Goal: Information Seeking & Learning: Find specific page/section

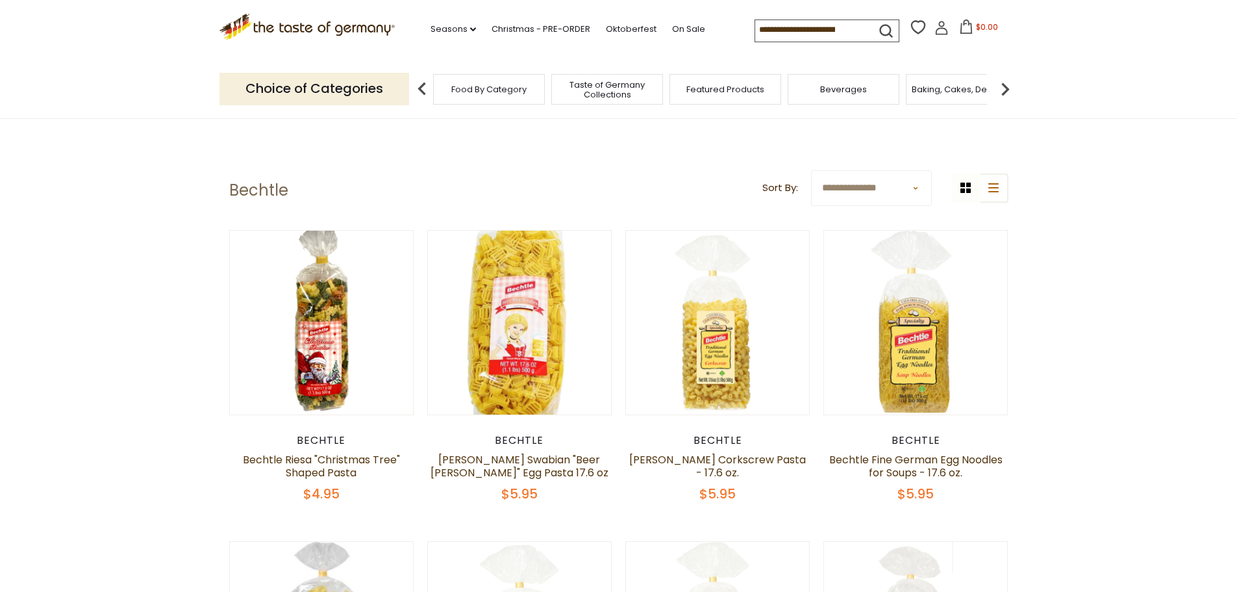
click at [581, 93] on span "Taste of Germany Collections" at bounding box center [607, 89] width 104 height 19
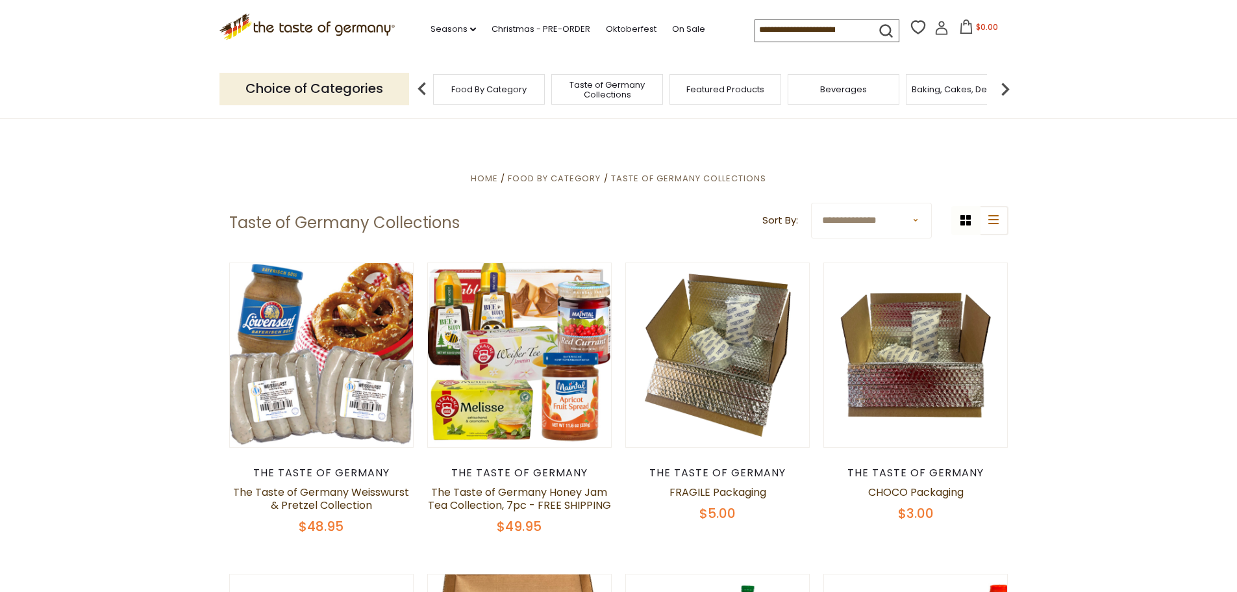
click at [418, 88] on img at bounding box center [422, 89] width 26 height 26
click at [424, 86] on img at bounding box center [422, 89] width 26 height 26
click at [454, 84] on span "Food By Category" at bounding box center [488, 89] width 75 height 10
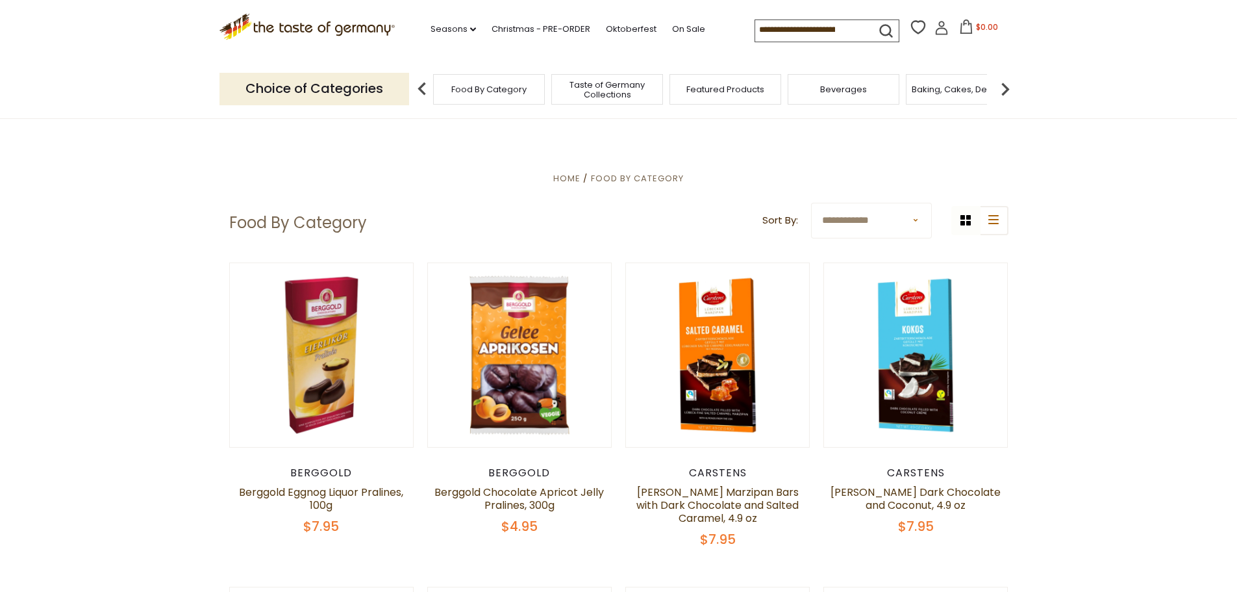
click at [614, 81] on span "Taste of Germany Collections" at bounding box center [607, 89] width 104 height 19
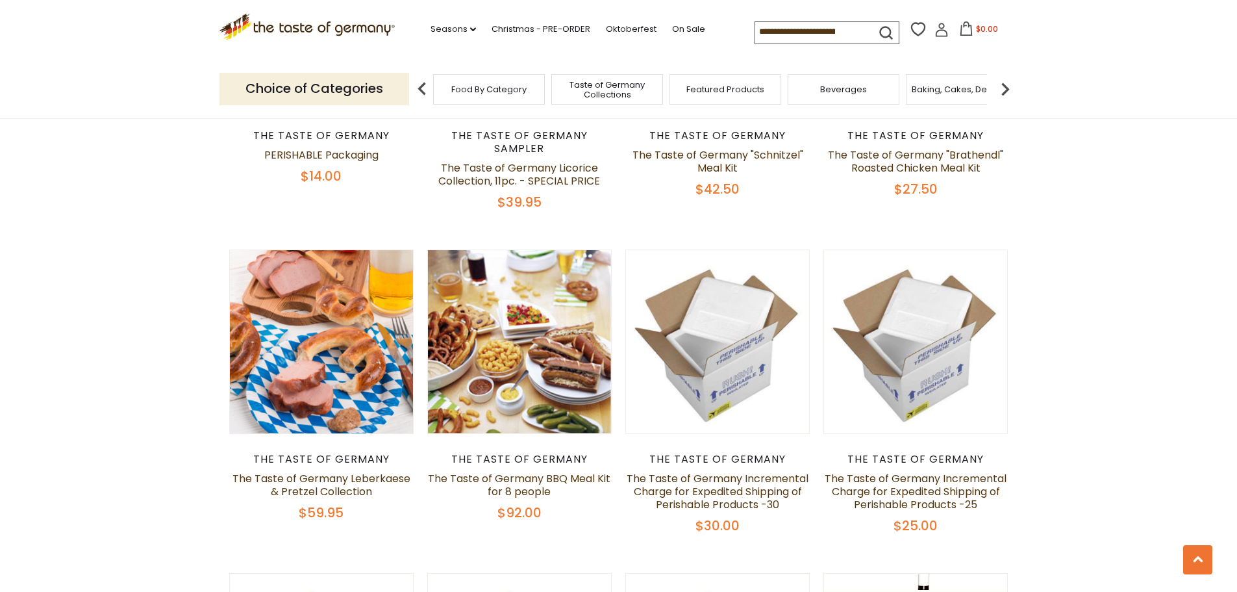
scroll to position [649, 0]
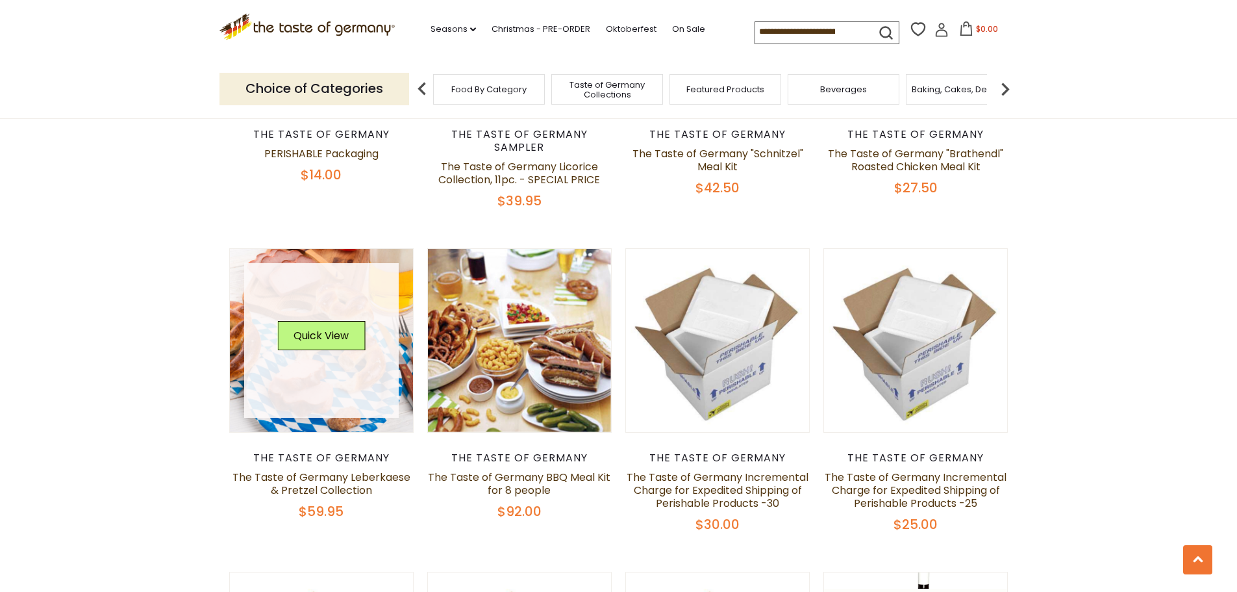
click at [299, 283] on link at bounding box center [321, 340] width 155 height 155
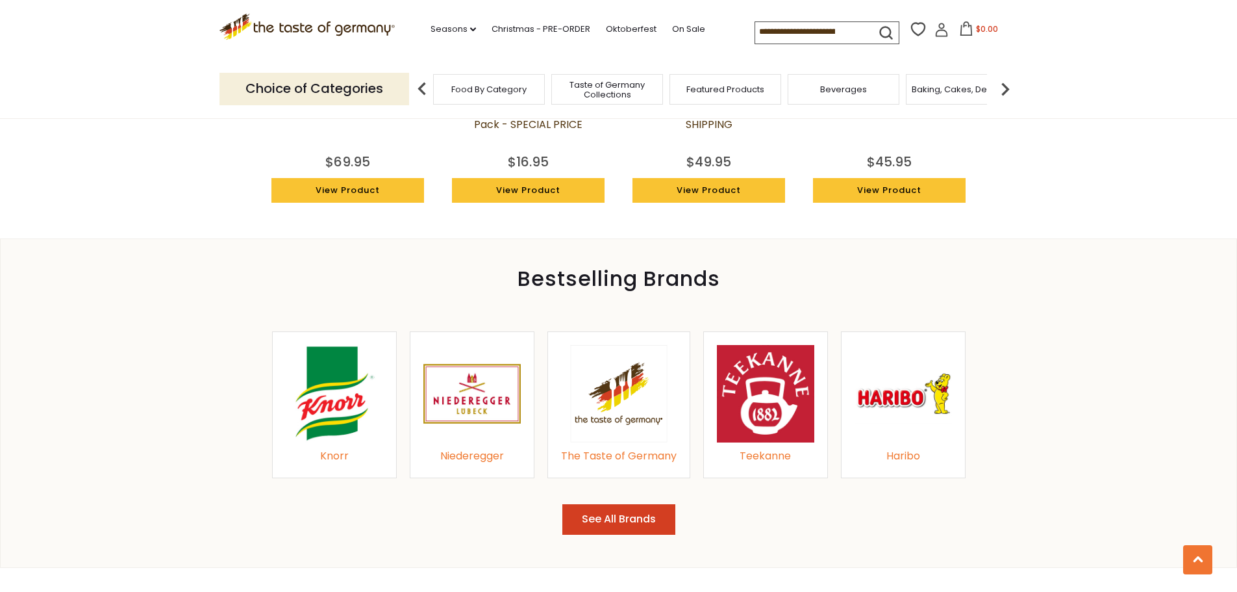
scroll to position [1234, 0]
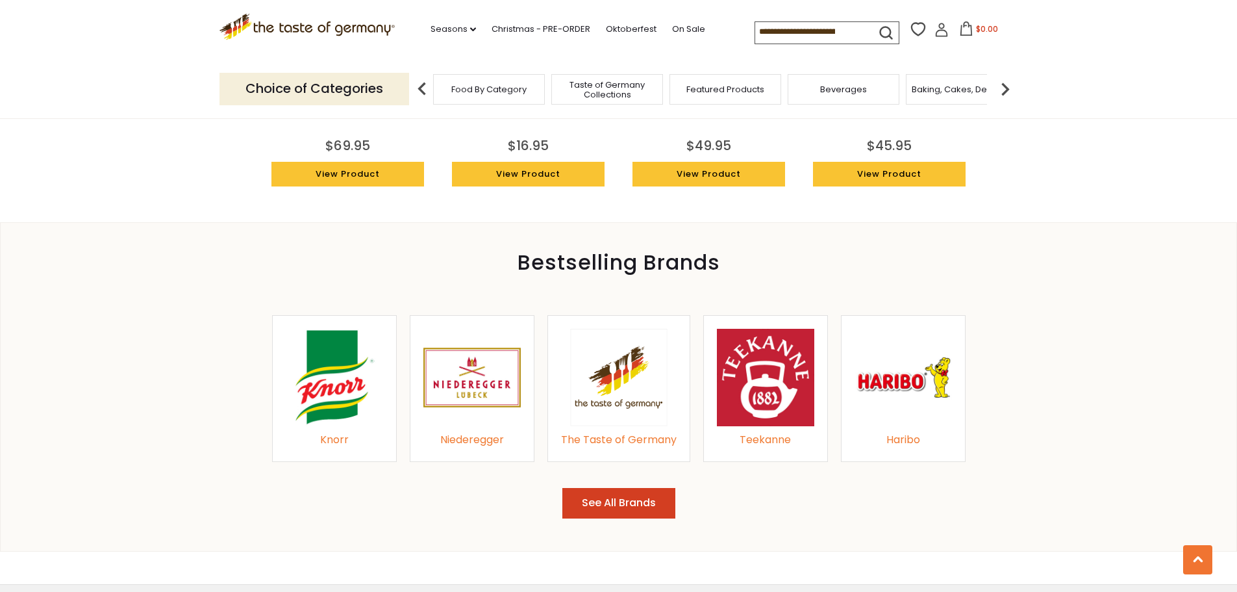
click at [639, 505] on button "See All Brands" at bounding box center [618, 503] width 113 height 31
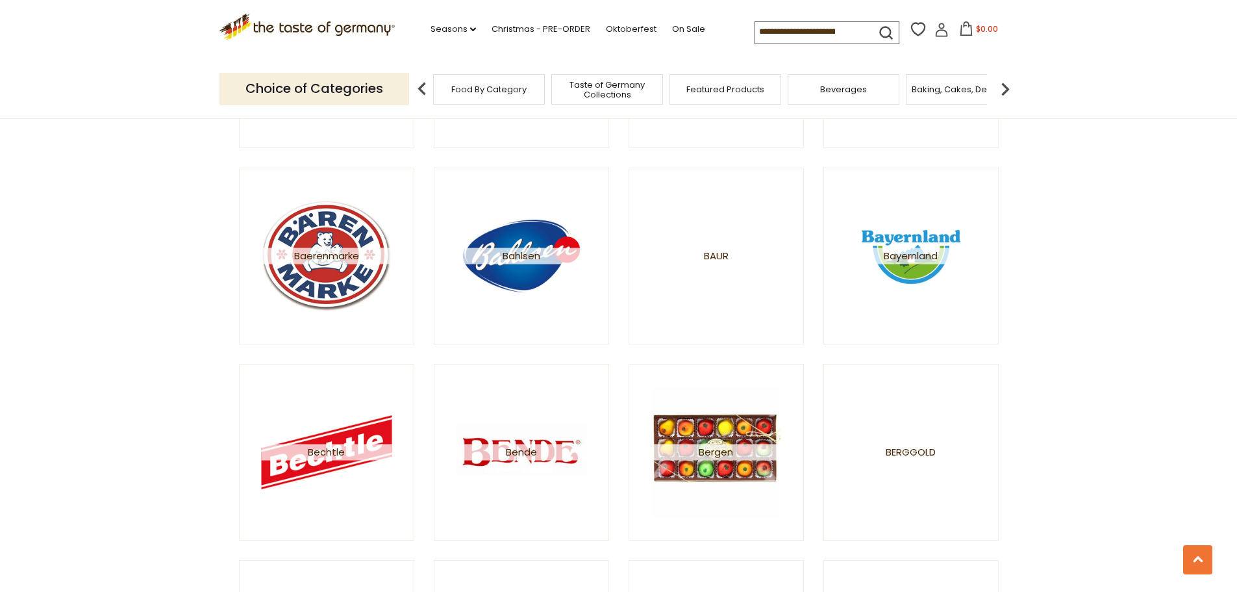
scroll to position [844, 0]
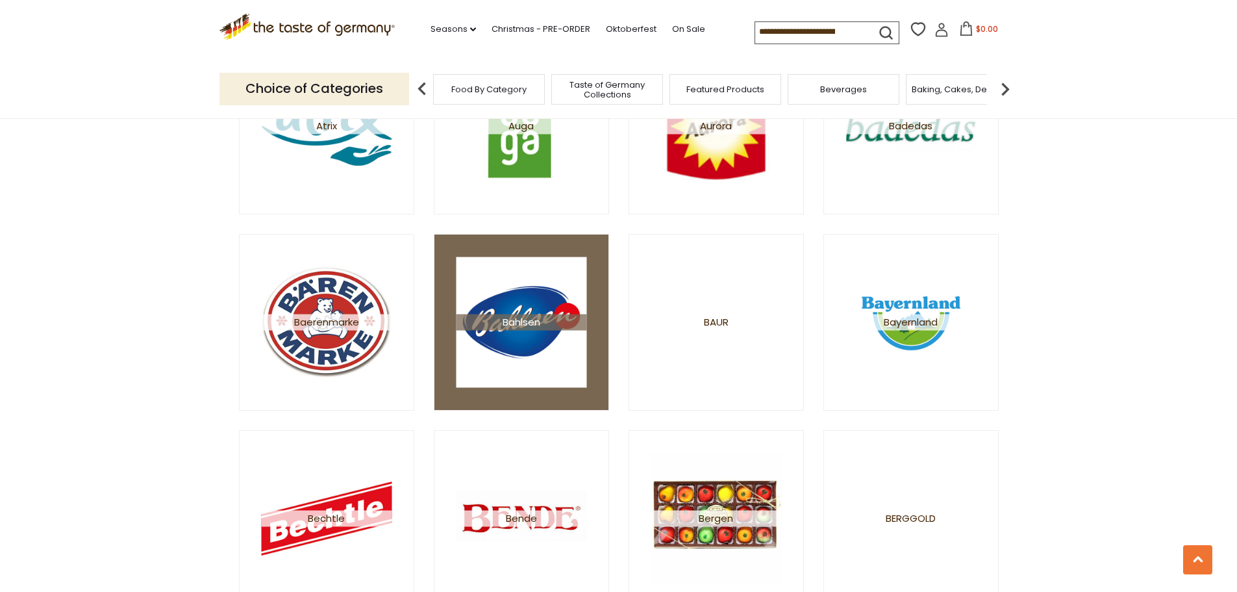
click at [533, 309] on img at bounding box center [521, 322] width 131 height 131
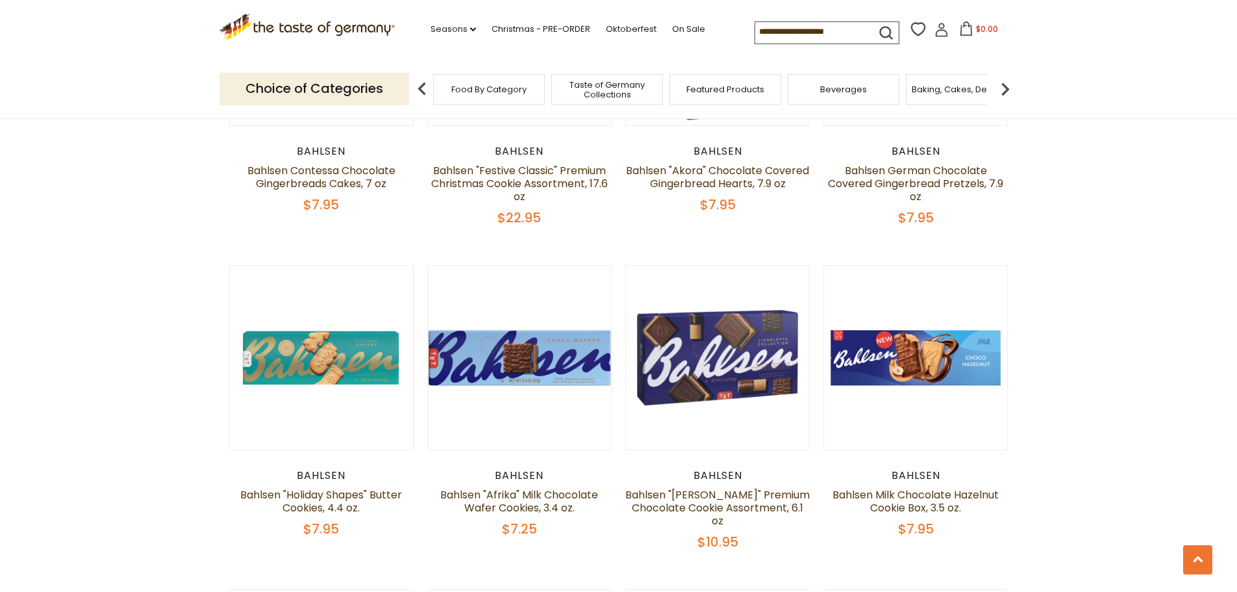
scroll to position [909, 0]
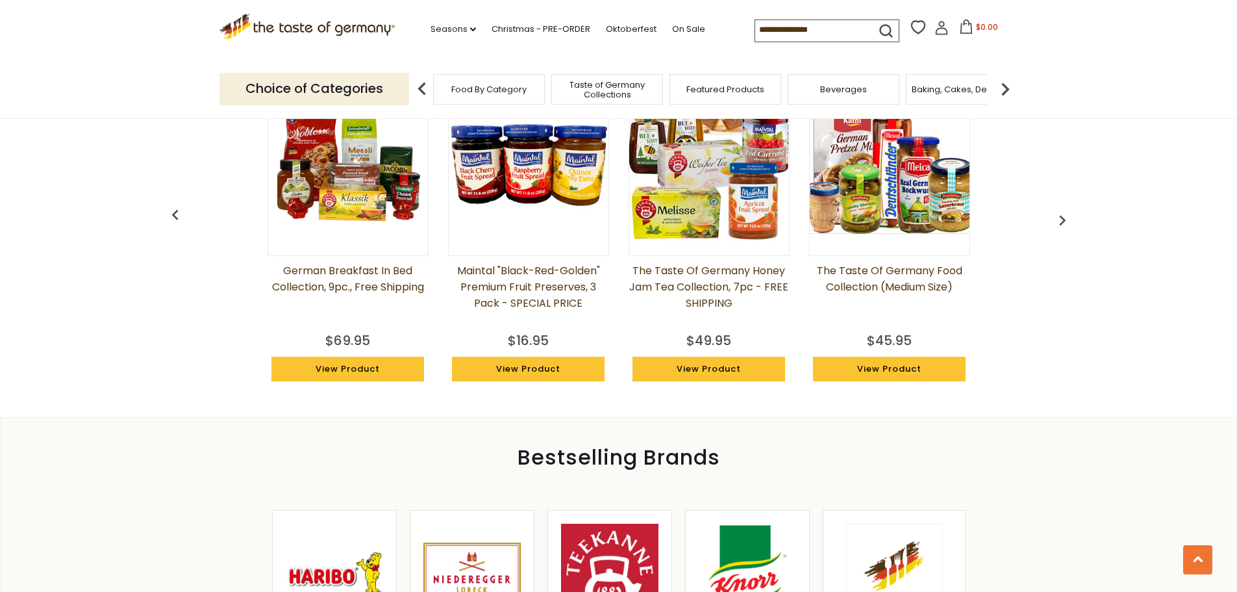
scroll to position [1234, 0]
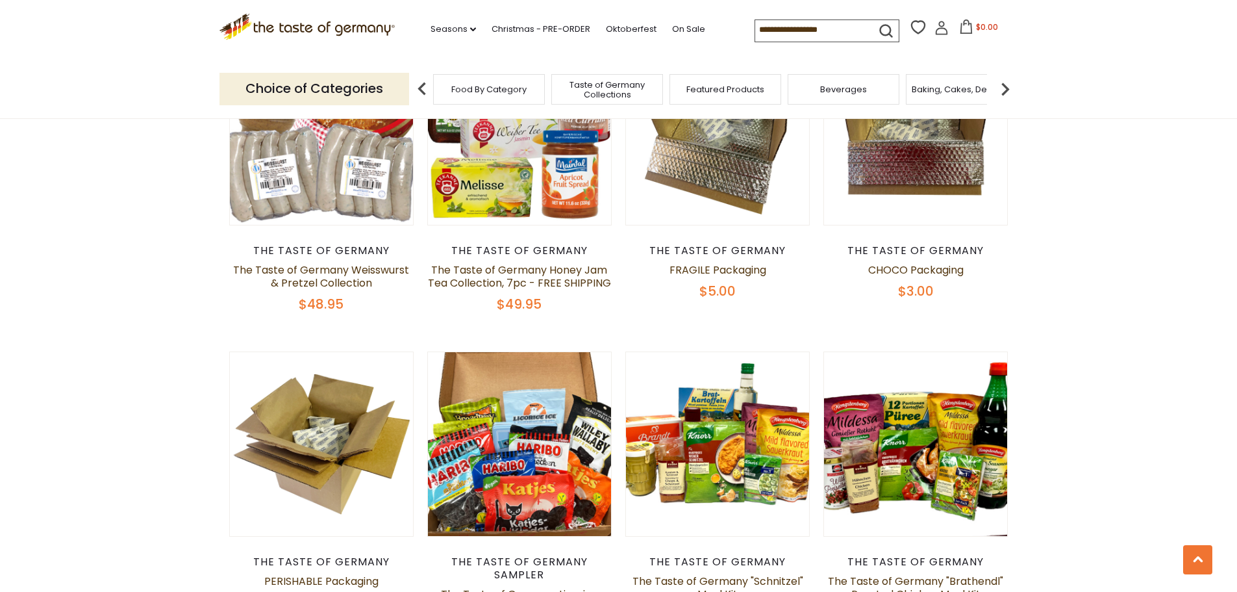
scroll to position [649, 0]
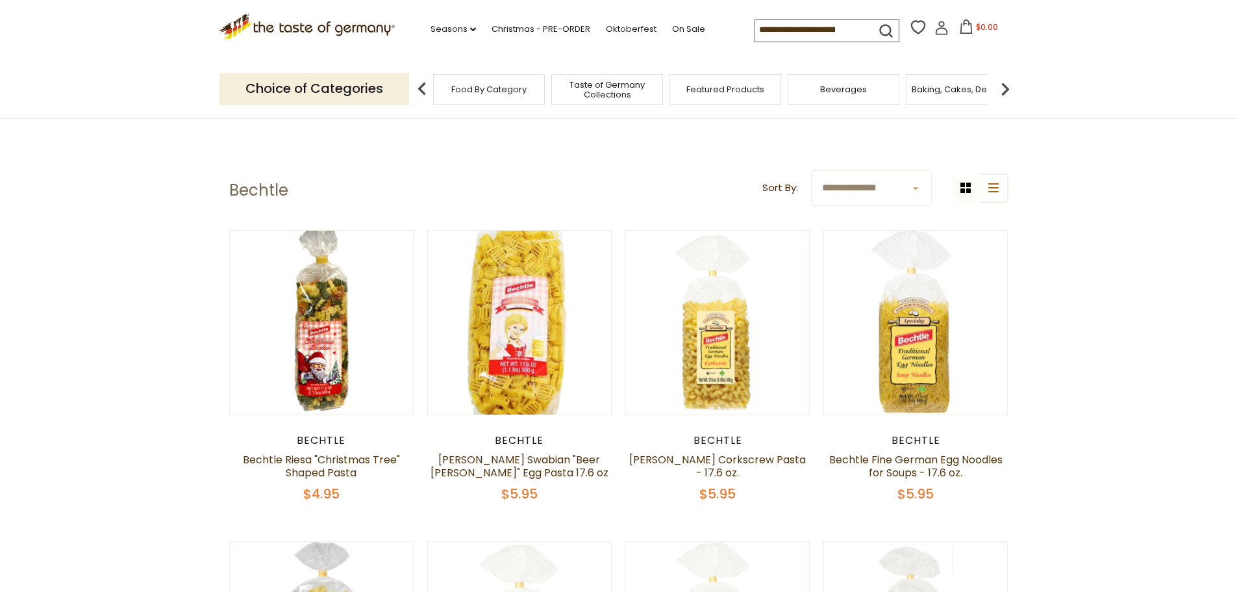
click at [835, 24] on input at bounding box center [810, 29] width 110 height 18
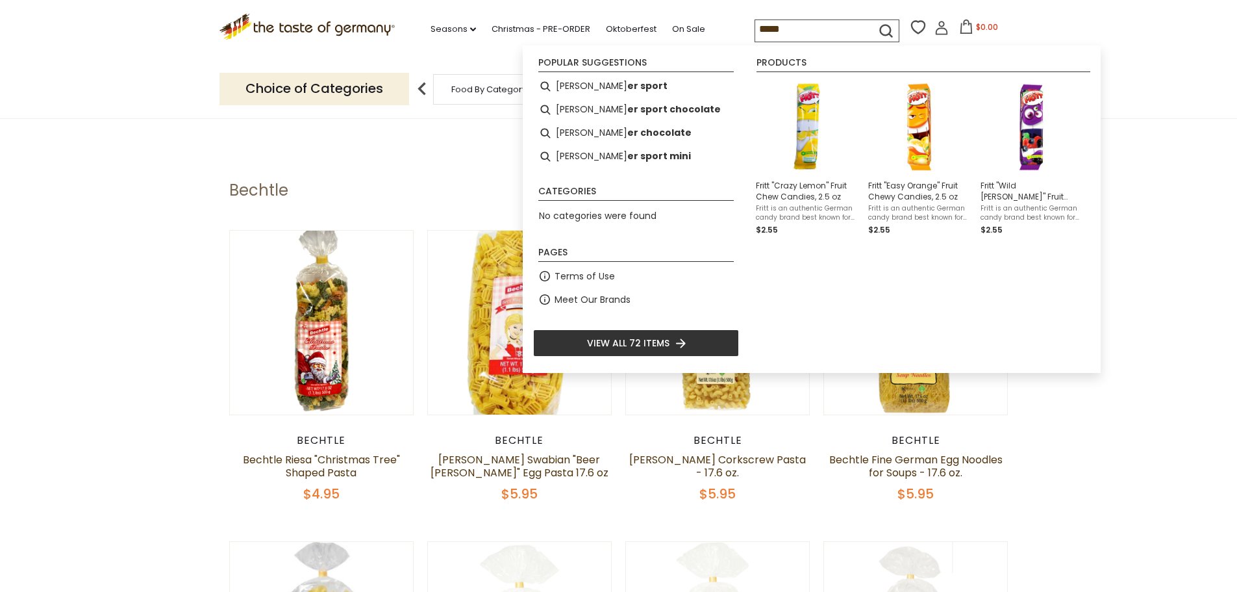
type input "******"
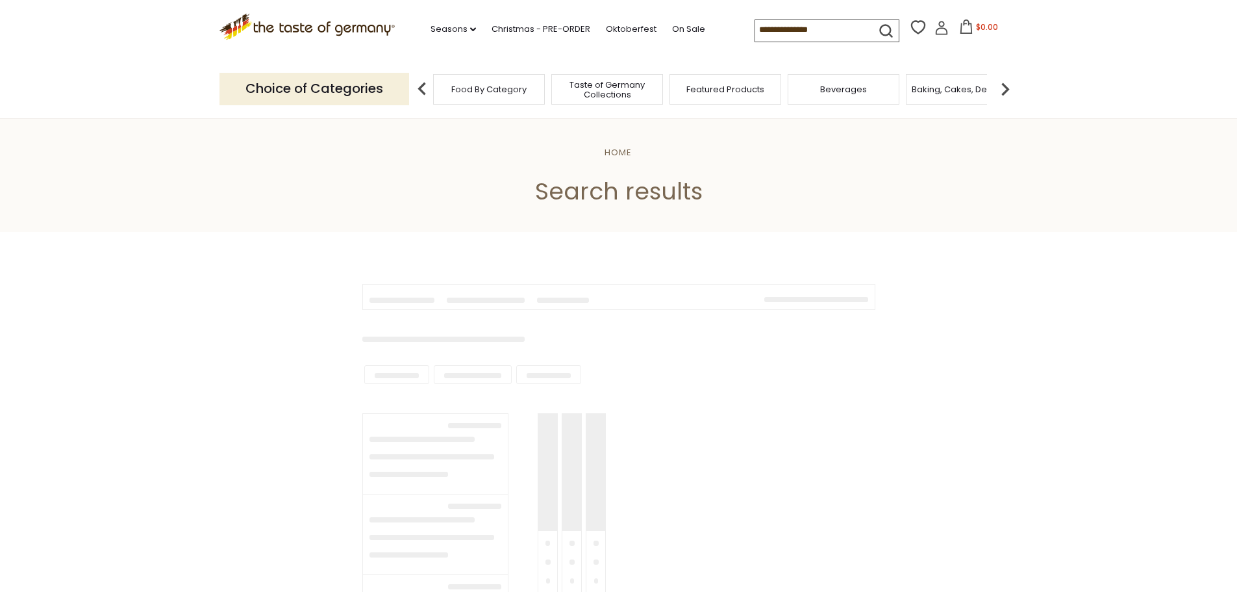
type input "******"
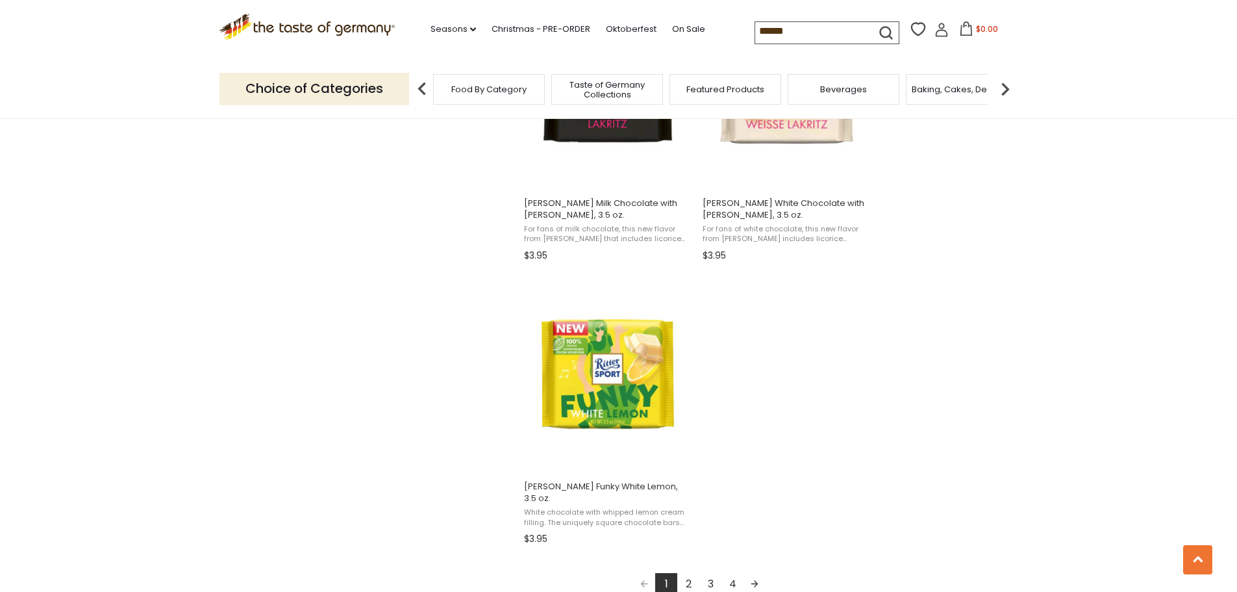
scroll to position [2273, 0]
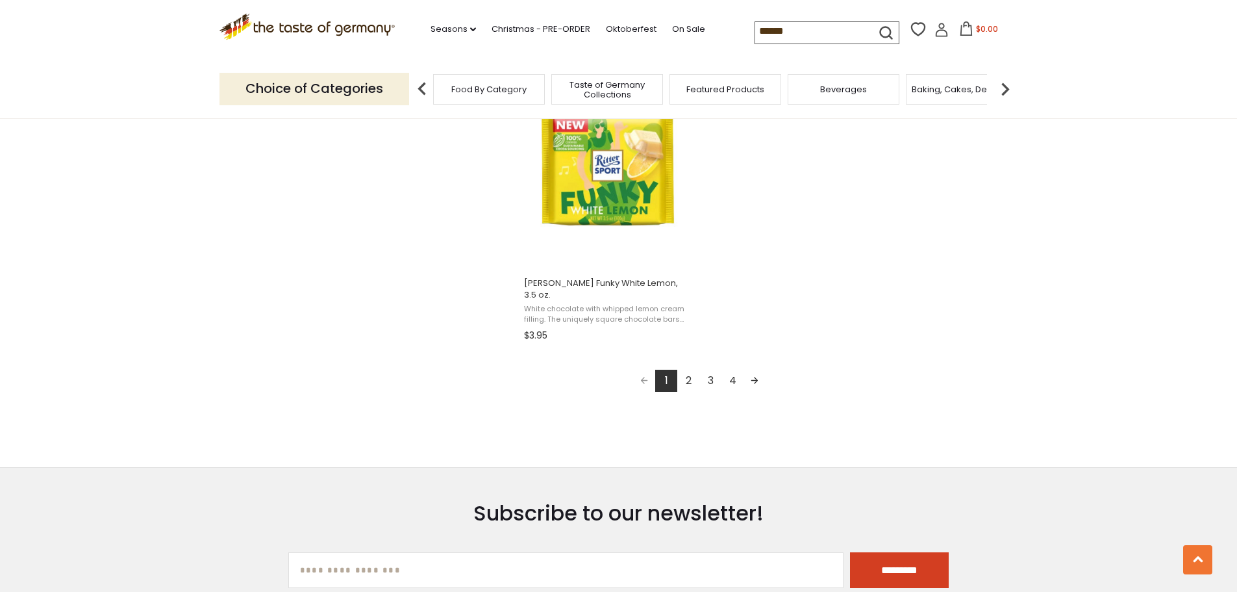
click at [687, 370] on link "2" at bounding box center [688, 381] width 22 height 22
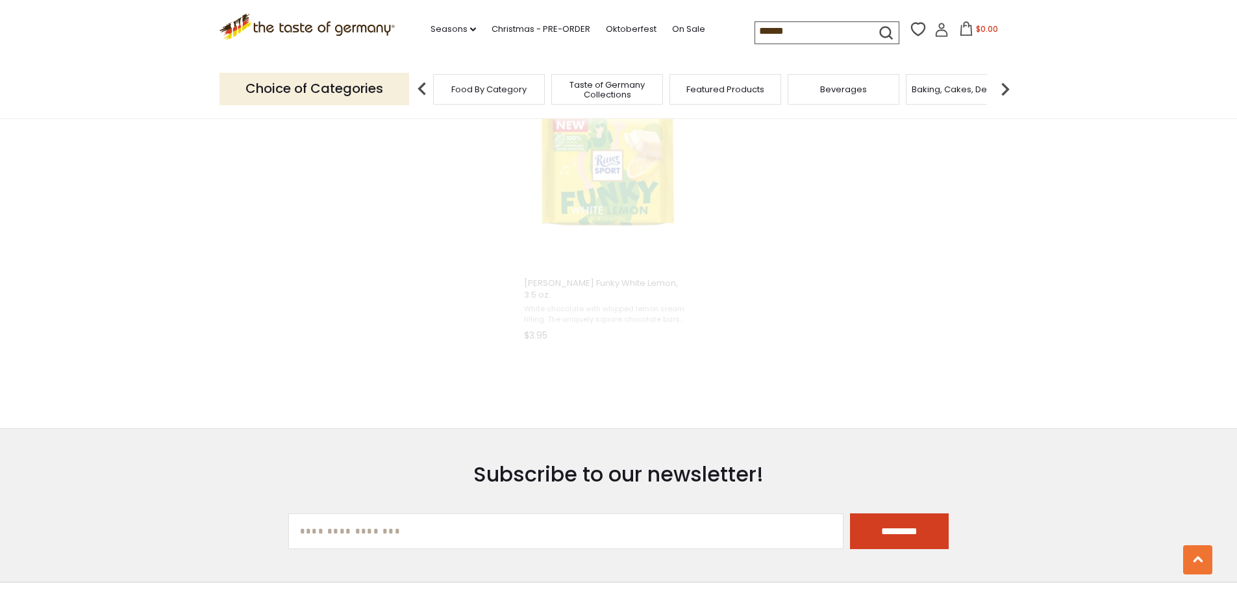
scroll to position [1021, 0]
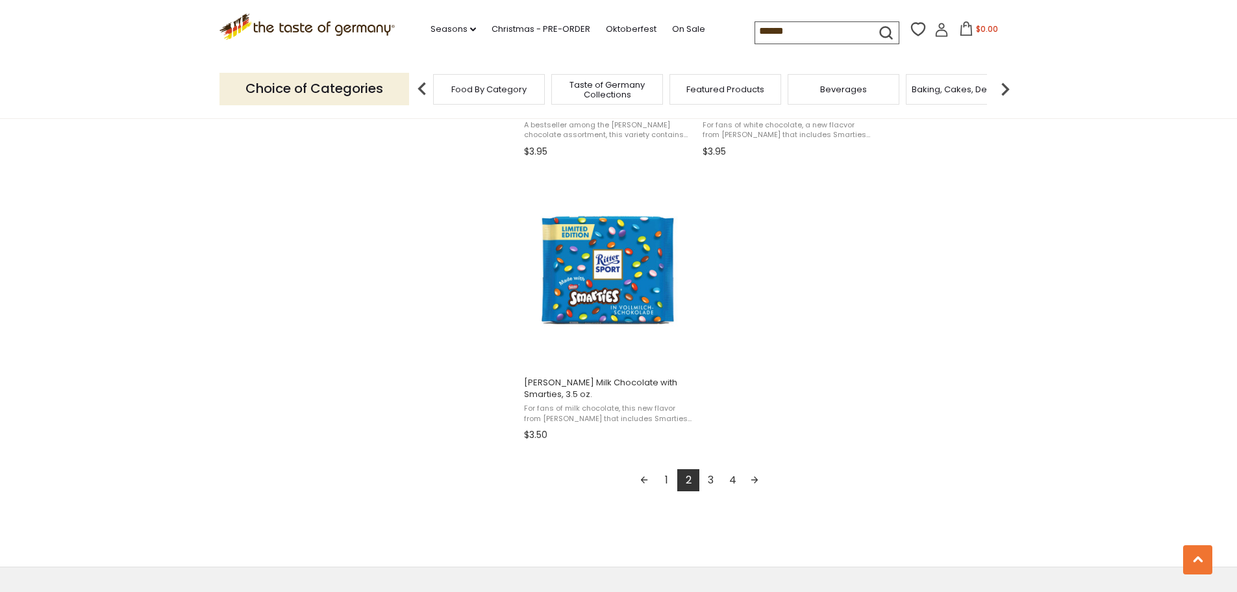
scroll to position [2208, 0]
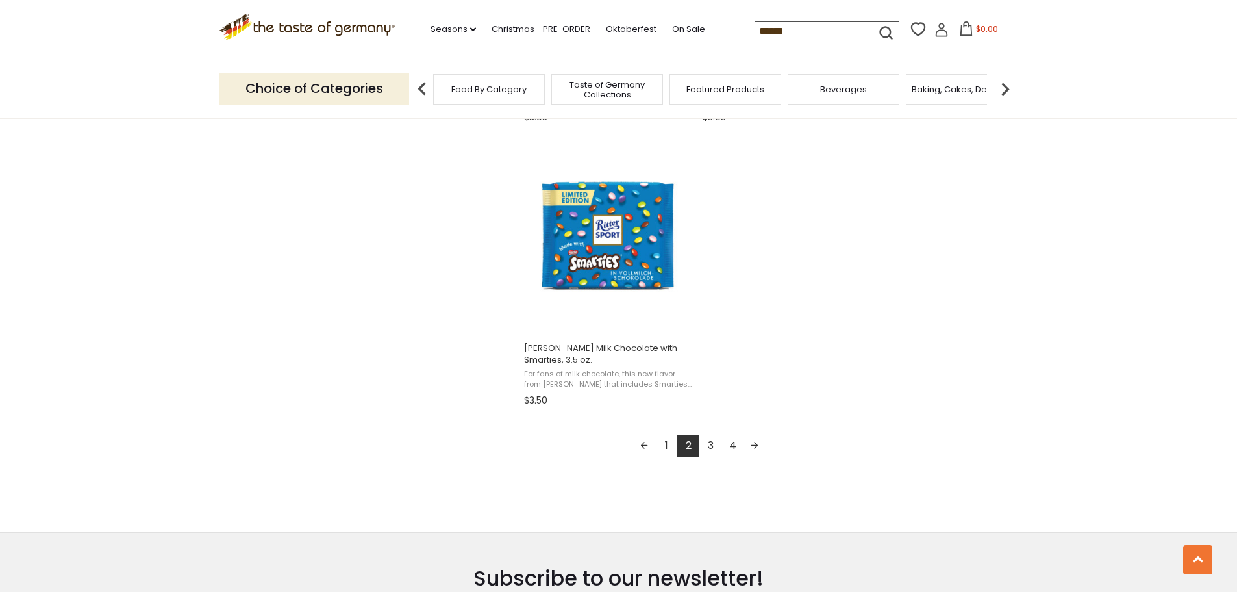
click at [712, 435] on link "3" at bounding box center [710, 446] width 22 height 22
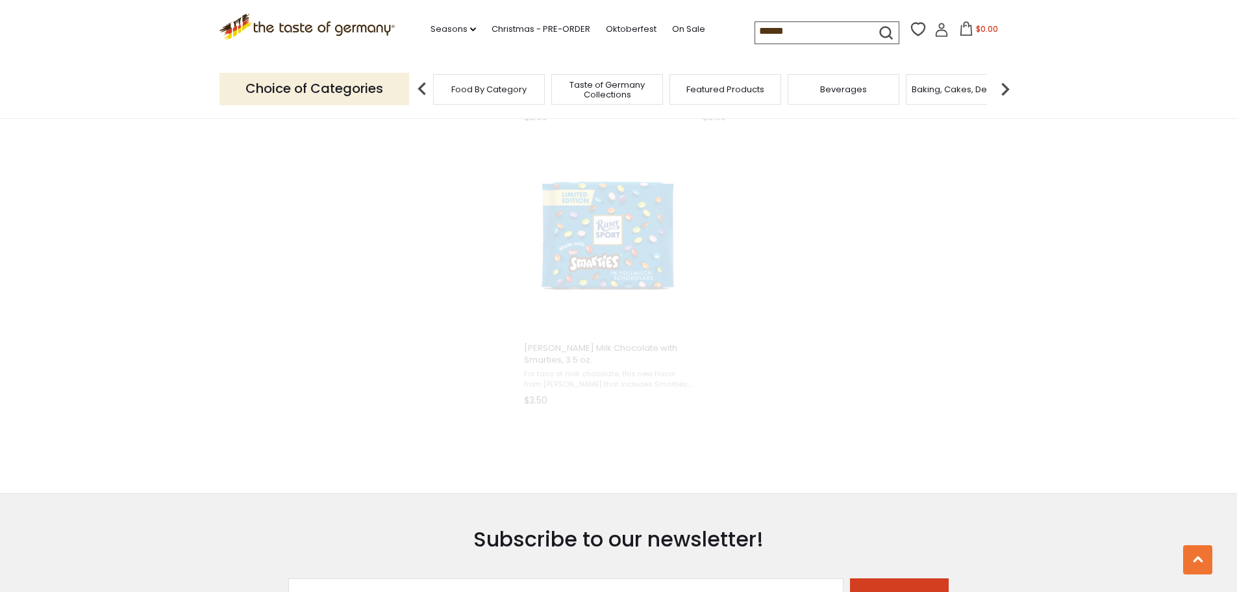
scroll to position [1268, 0]
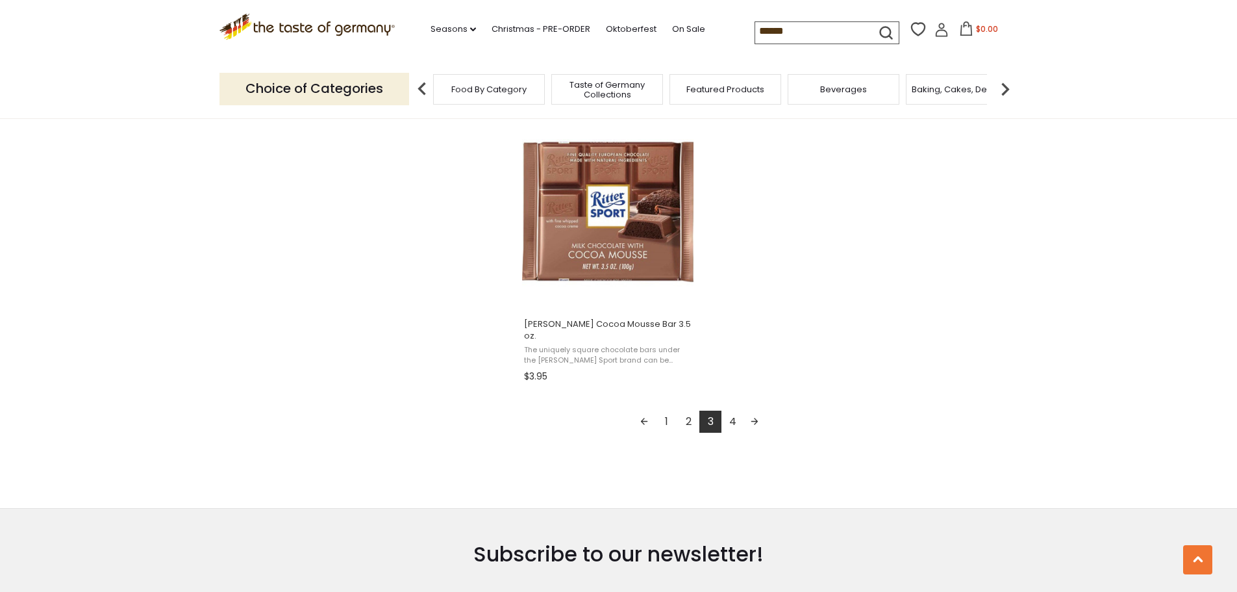
scroll to position [2273, 0]
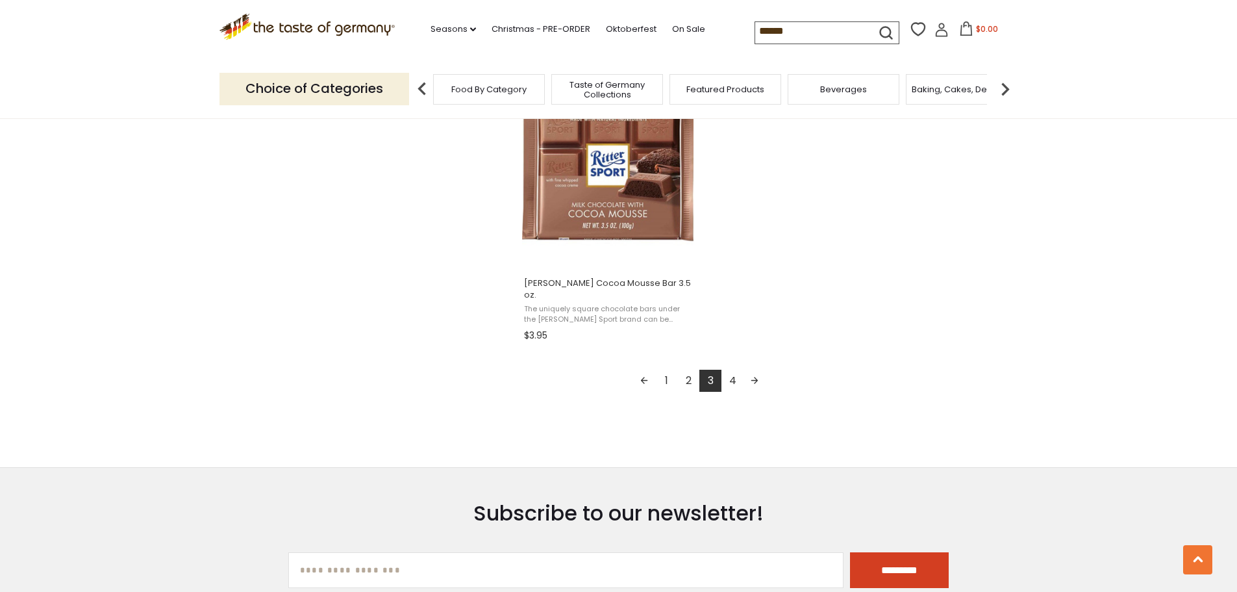
click at [737, 371] on link "4" at bounding box center [733, 381] width 22 height 22
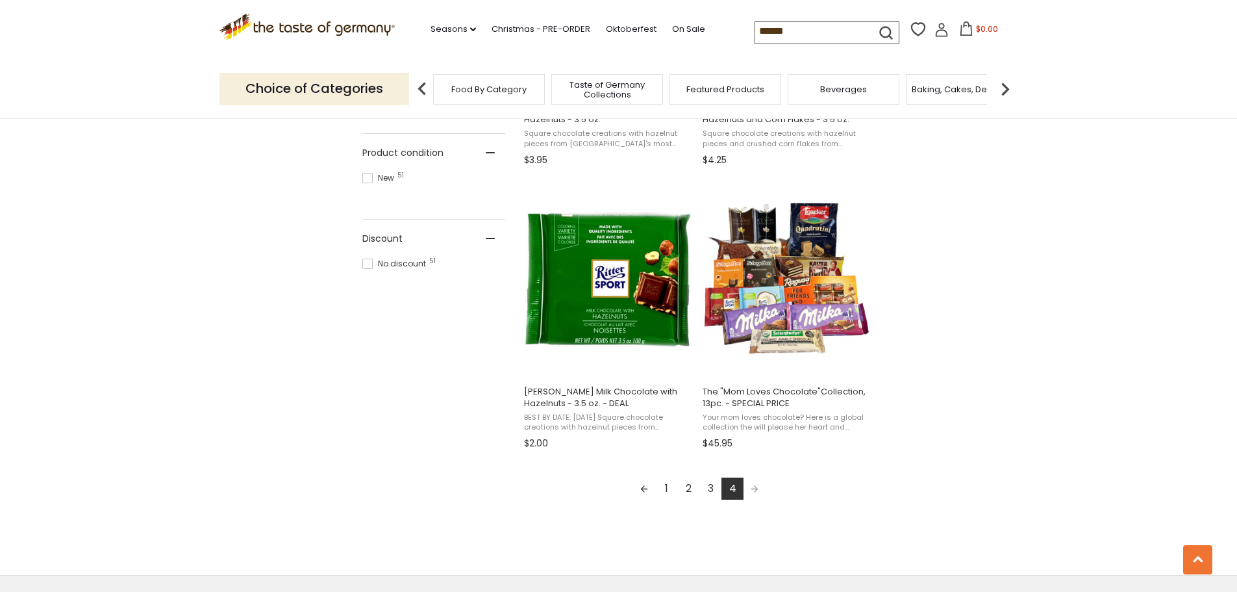
scroll to position [844, 0]
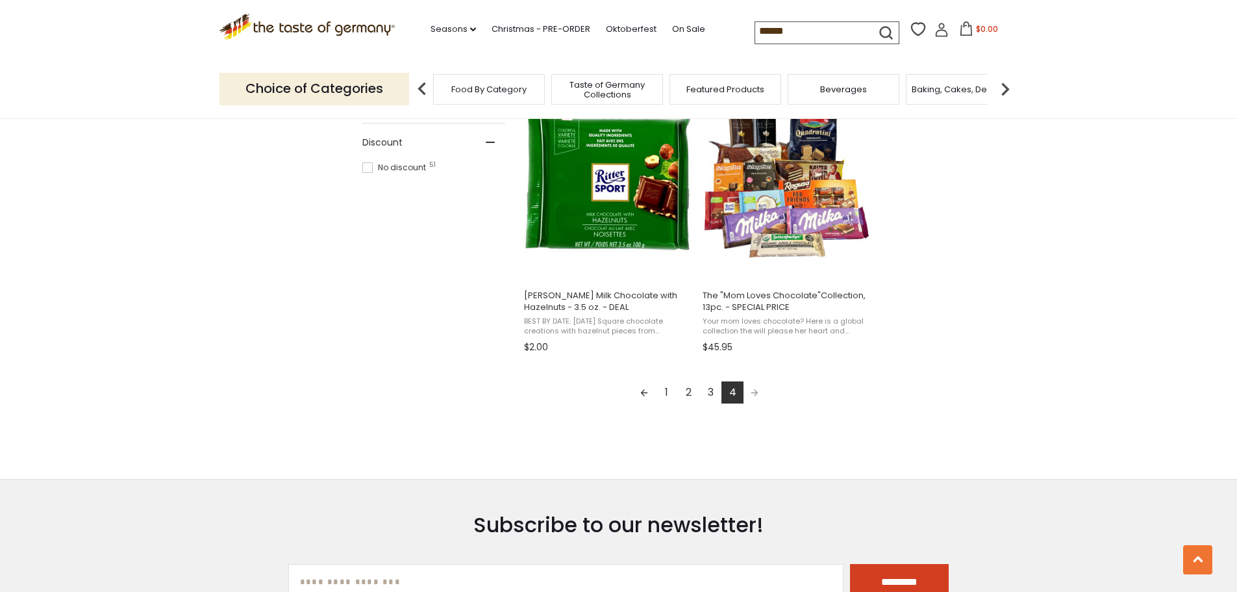
click at [753, 391] on span "Pagination" at bounding box center [755, 392] width 22 height 22
click at [754, 394] on span "Pagination" at bounding box center [755, 392] width 22 height 22
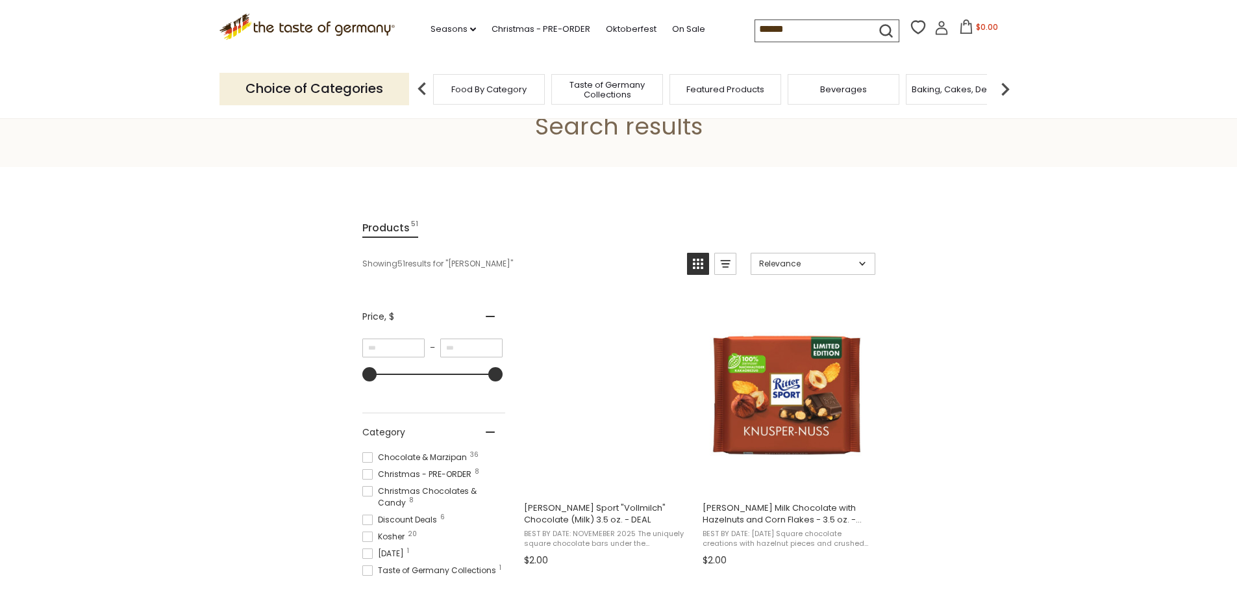
scroll to position [0, 0]
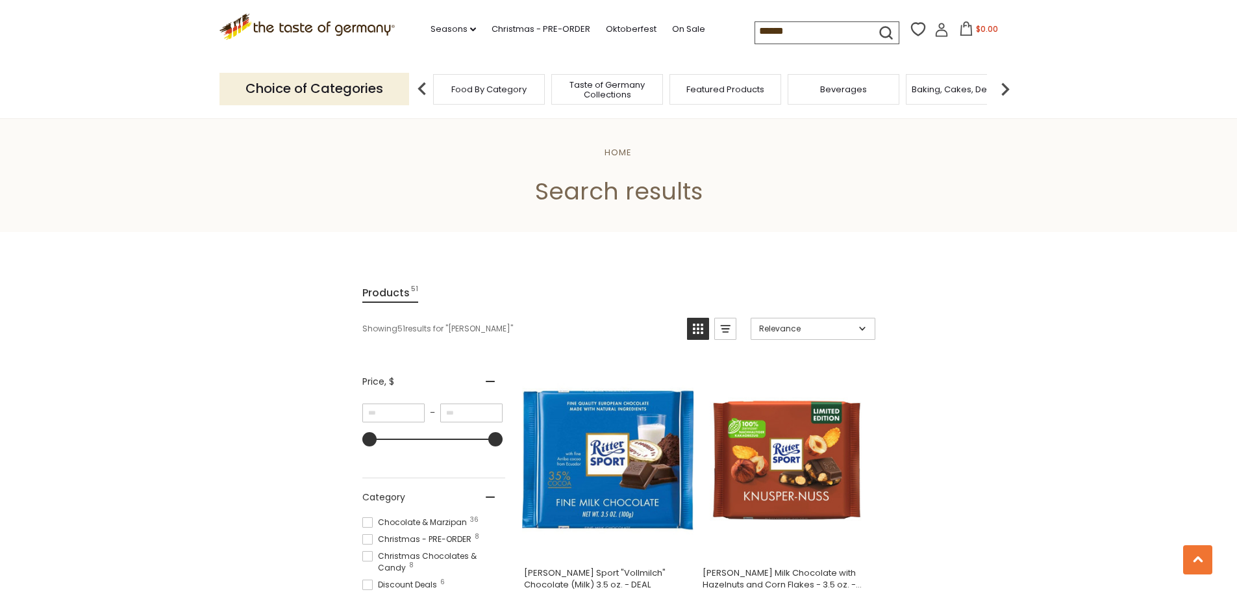
scroll to position [1242, 0]
